Goal: Task Accomplishment & Management: Use online tool/utility

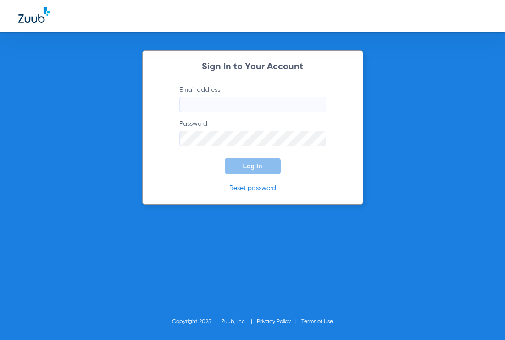
type input "[EMAIL_ADDRESS][DOMAIN_NAME]"
click at [242, 162] on button "Log In" at bounding box center [253, 166] width 56 height 17
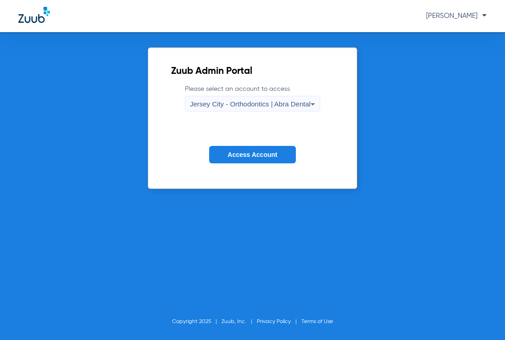
click at [250, 105] on span "Jersey City - Orthodontics | Abra Dental" at bounding box center [250, 104] width 121 height 8
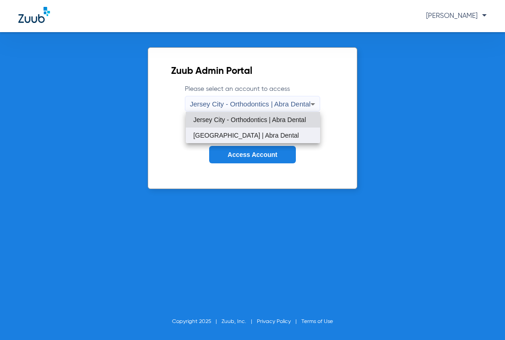
click at [252, 135] on span "[GEOGRAPHIC_DATA] | Abra Dental" at bounding box center [246, 135] width 106 height 6
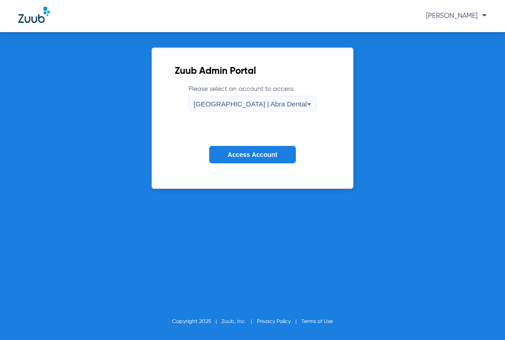
click at [259, 153] on span "Access Account" at bounding box center [253, 154] width 50 height 7
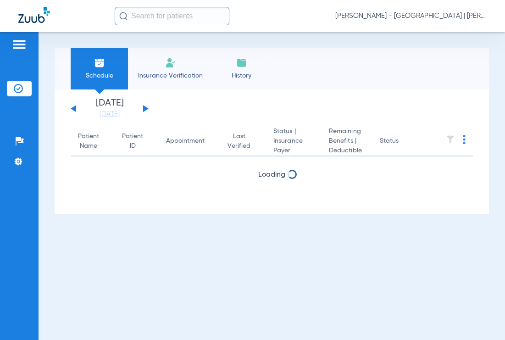
click at [142, 16] on input "text" at bounding box center [172, 16] width 115 height 18
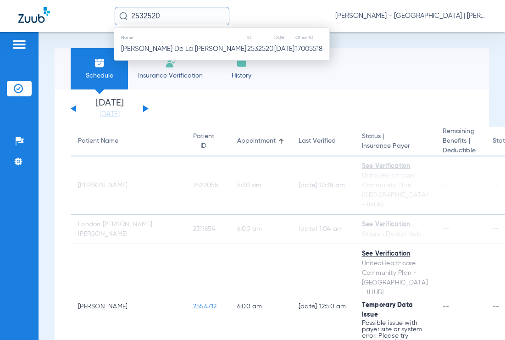
type input "2532520"
click at [247, 52] on td "2532520" at bounding box center [260, 49] width 27 height 13
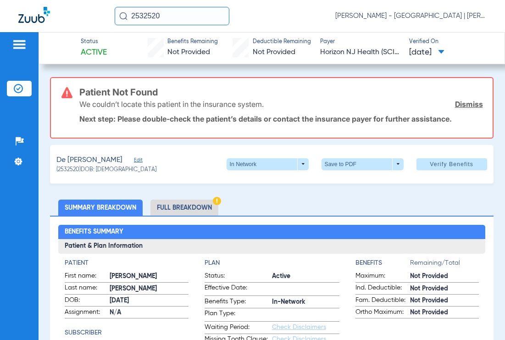
click at [181, 206] on li "Full Breakdown" at bounding box center [184, 208] width 68 height 16
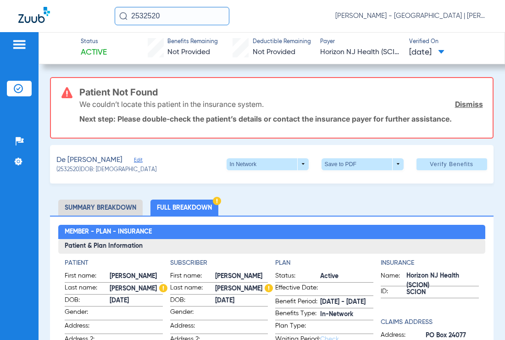
click at [134, 161] on span "Edit" at bounding box center [138, 161] width 8 height 9
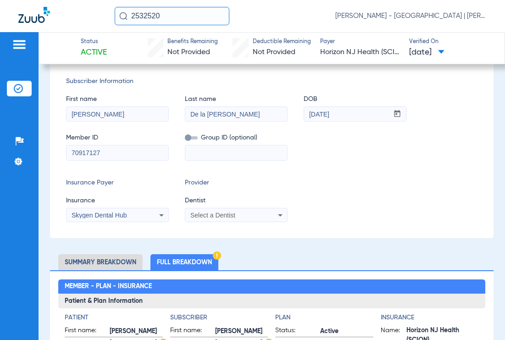
scroll to position [138, 0]
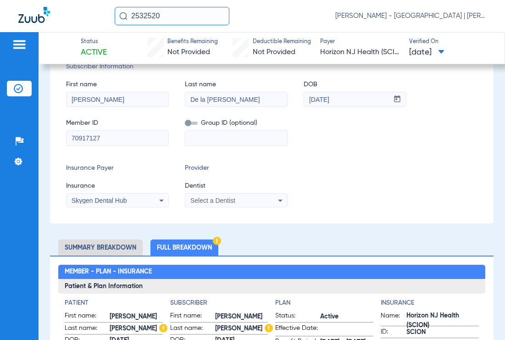
click at [160, 200] on icon at bounding box center [161, 200] width 11 height 11
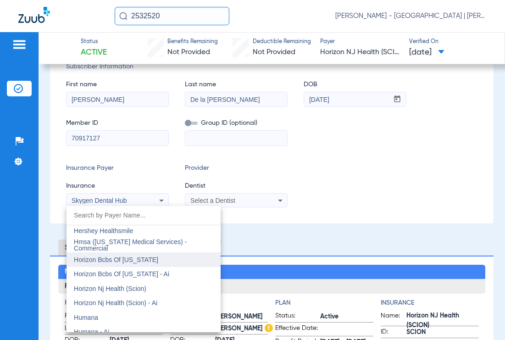
scroll to position [3331, 0]
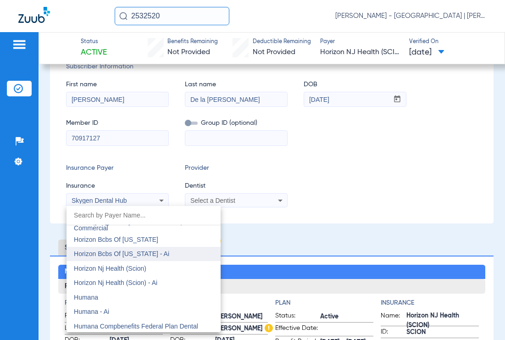
click at [173, 257] on mat-option "Horizon Bcbs Of [US_STATE] - Ai" at bounding box center [144, 254] width 154 height 15
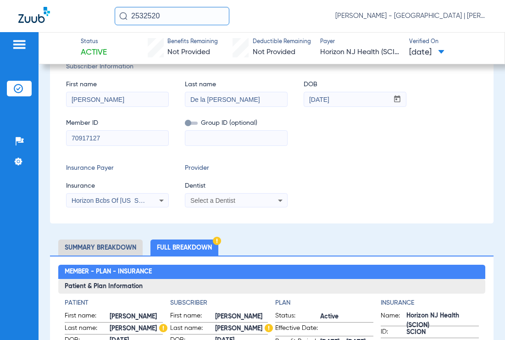
click at [151, 196] on div "Horizon Bcbs Of [US_STATE] - Ai" at bounding box center [118, 200] width 102 height 11
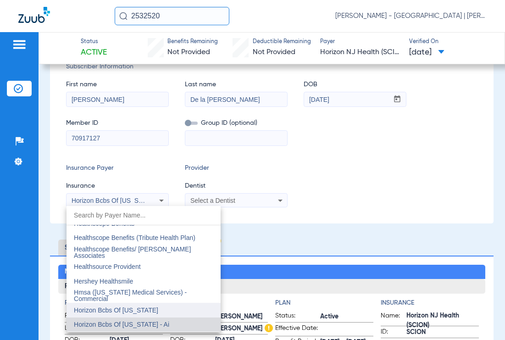
scroll to position [3306, 0]
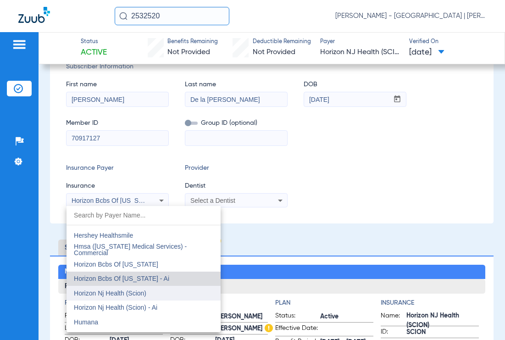
click at [153, 292] on mat-option "Horizon Nj Health (Scion)" at bounding box center [144, 293] width 154 height 15
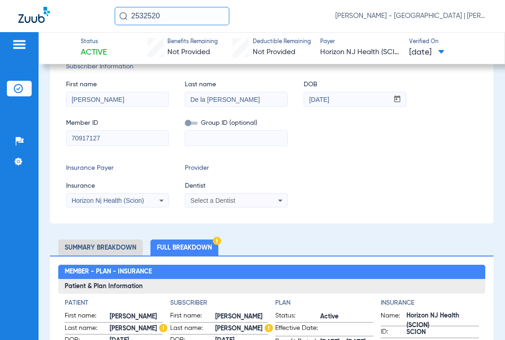
click at [232, 196] on div "Select a Dentist" at bounding box center [236, 200] width 102 height 11
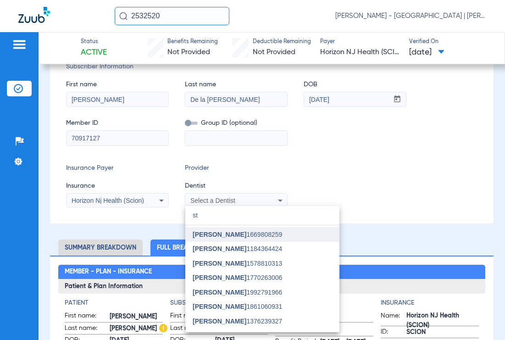
scroll to position [92, 0]
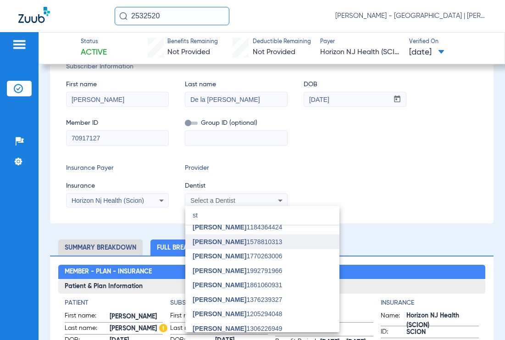
type input "s"
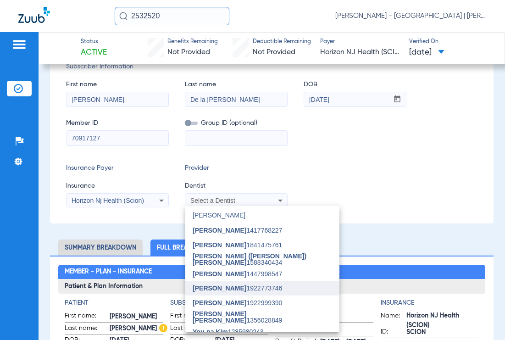
scroll to position [0, 0]
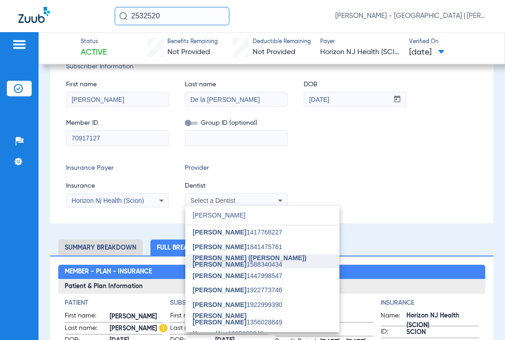
type input "[PERSON_NAME]"
click at [287, 263] on span "[PERSON_NAME] ([PERSON_NAME]) [PERSON_NAME] 1588340434" at bounding box center [262, 261] width 139 height 13
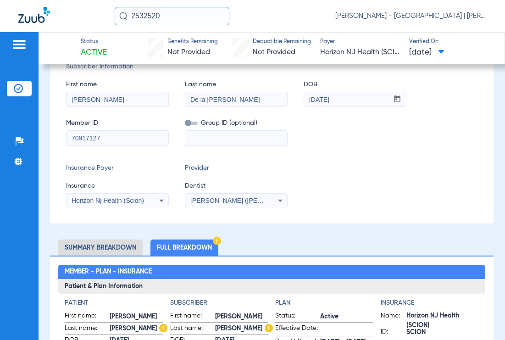
click at [314, 190] on div "Insurance Payer Insurance Horizon Nj Health (Scion) Provider Dentist [PERSON_NA…" at bounding box center [271, 185] width 411 height 44
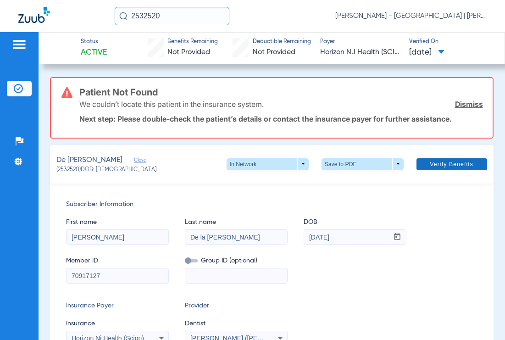
click at [432, 165] on span "Verify Benefits" at bounding box center [452, 164] width 44 height 7
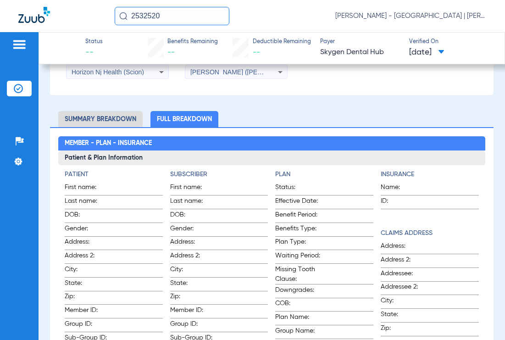
click at [116, 119] on li "Summary Breakdown" at bounding box center [100, 119] width 84 height 16
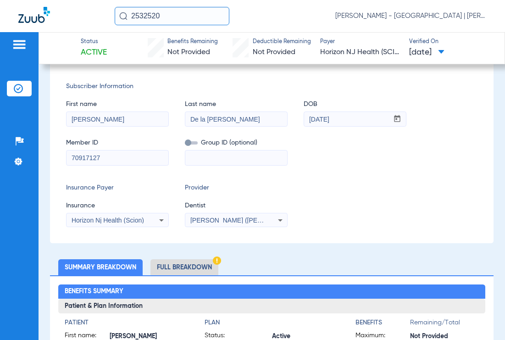
scroll to position [92, 0]
